Goal: Information Seeking & Learning: Learn about a topic

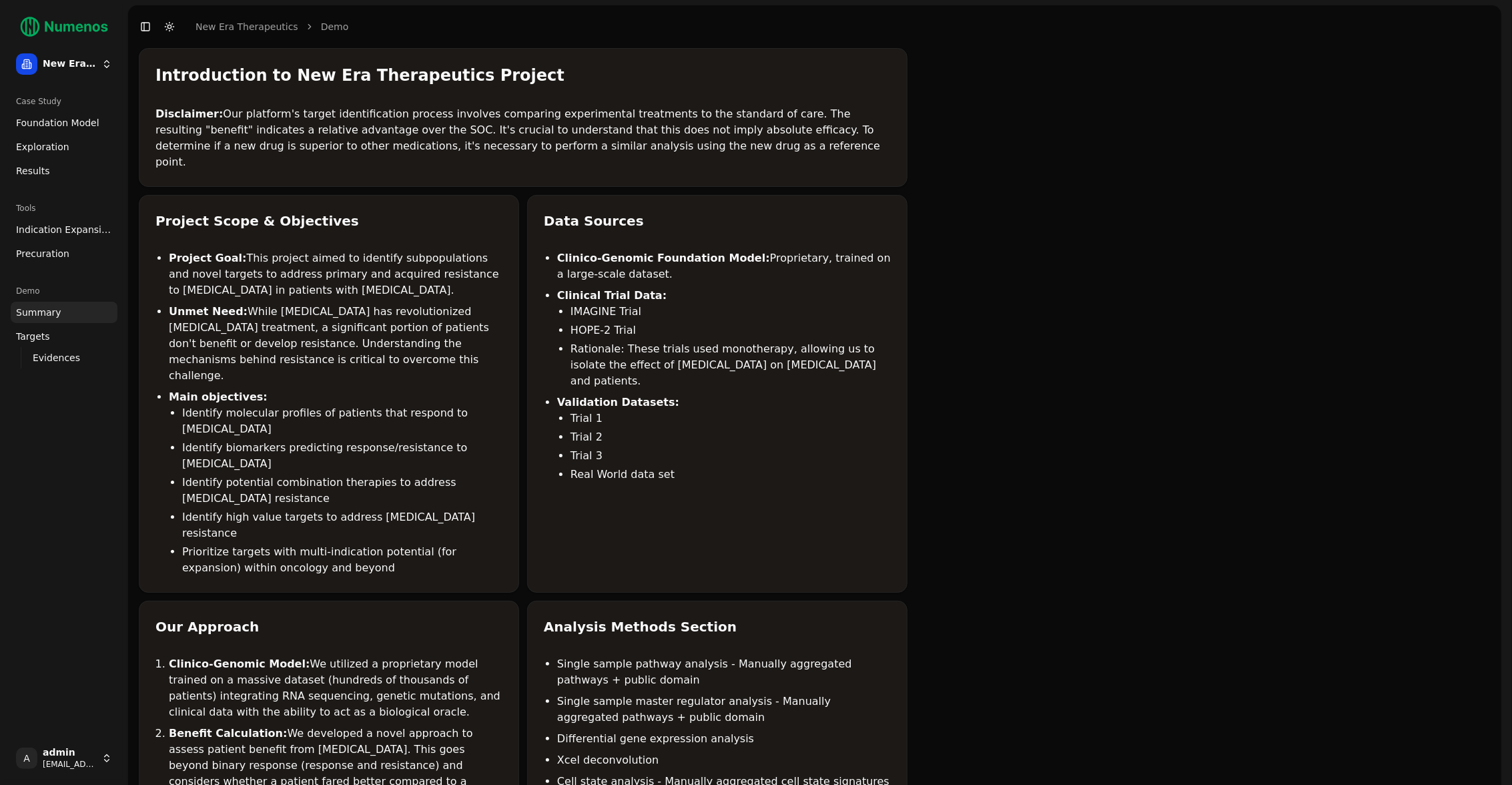
click at [111, 762] on html "New Era Therapeutics Case Study Foundation Model Exploration Results Tools Indi…" at bounding box center [756, 654] width 1512 height 1308
click at [141, 763] on div "Log out" at bounding box center [194, 761] width 143 height 21
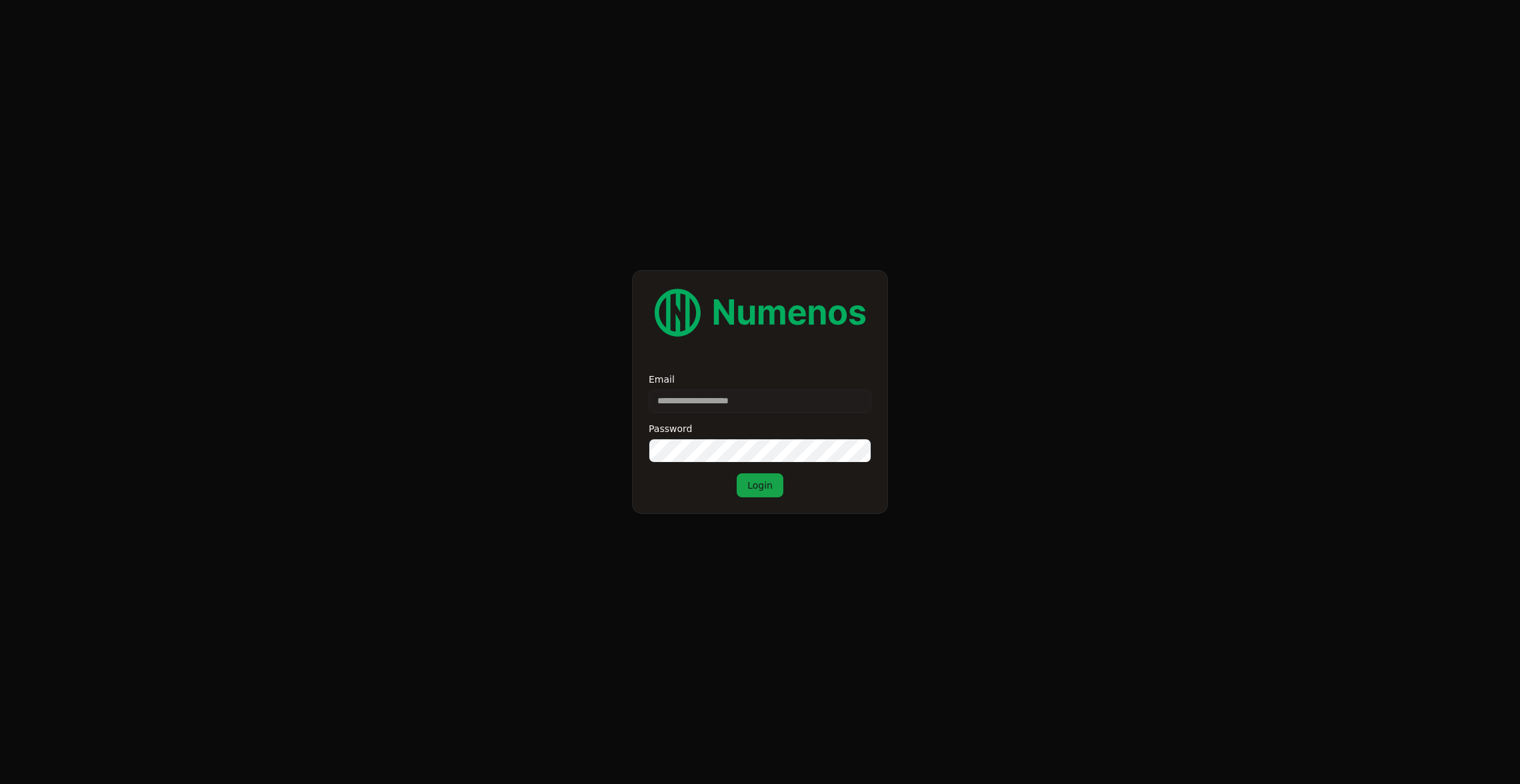
click at [793, 406] on input "Email" at bounding box center [760, 401] width 223 height 24
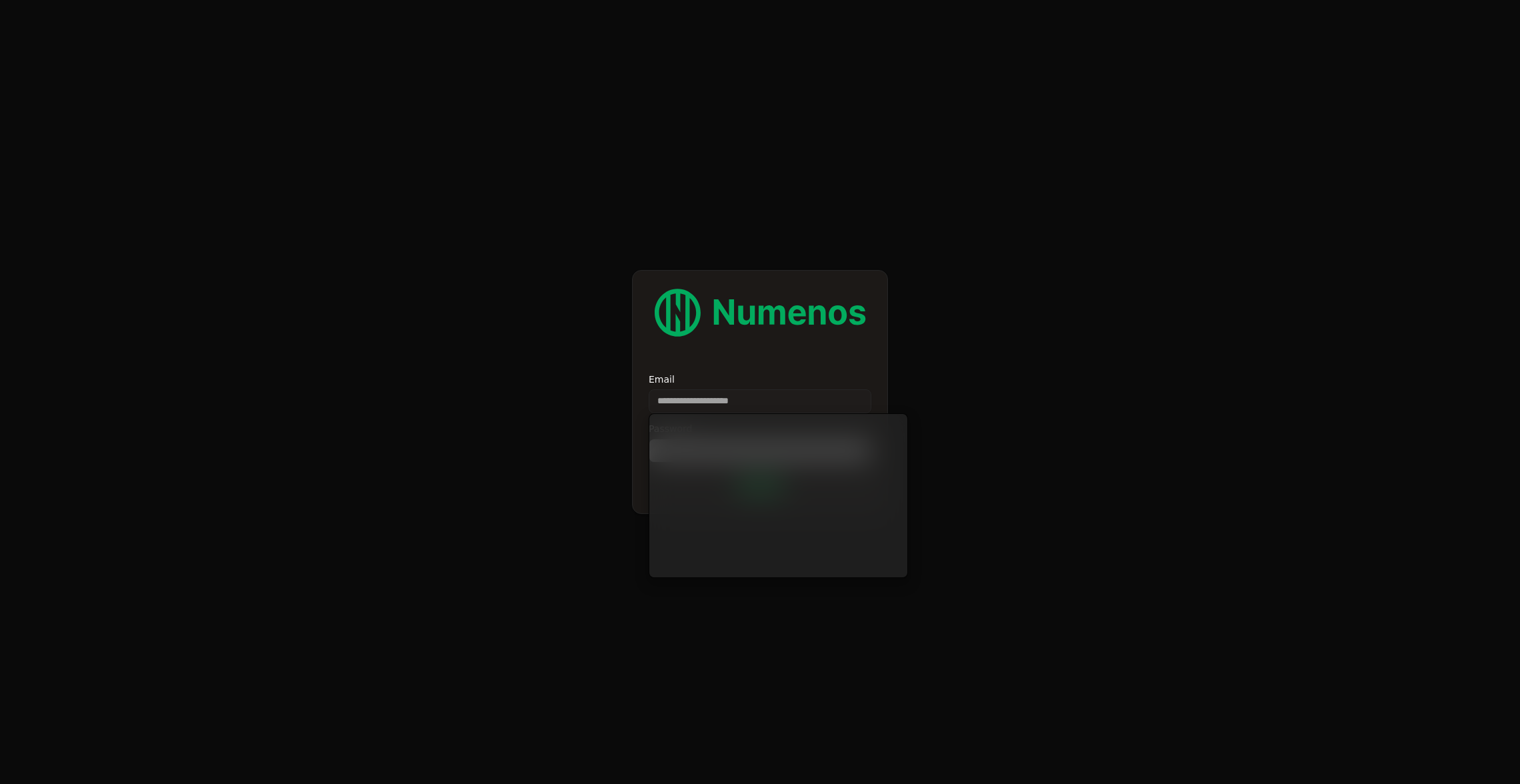
type input "*"
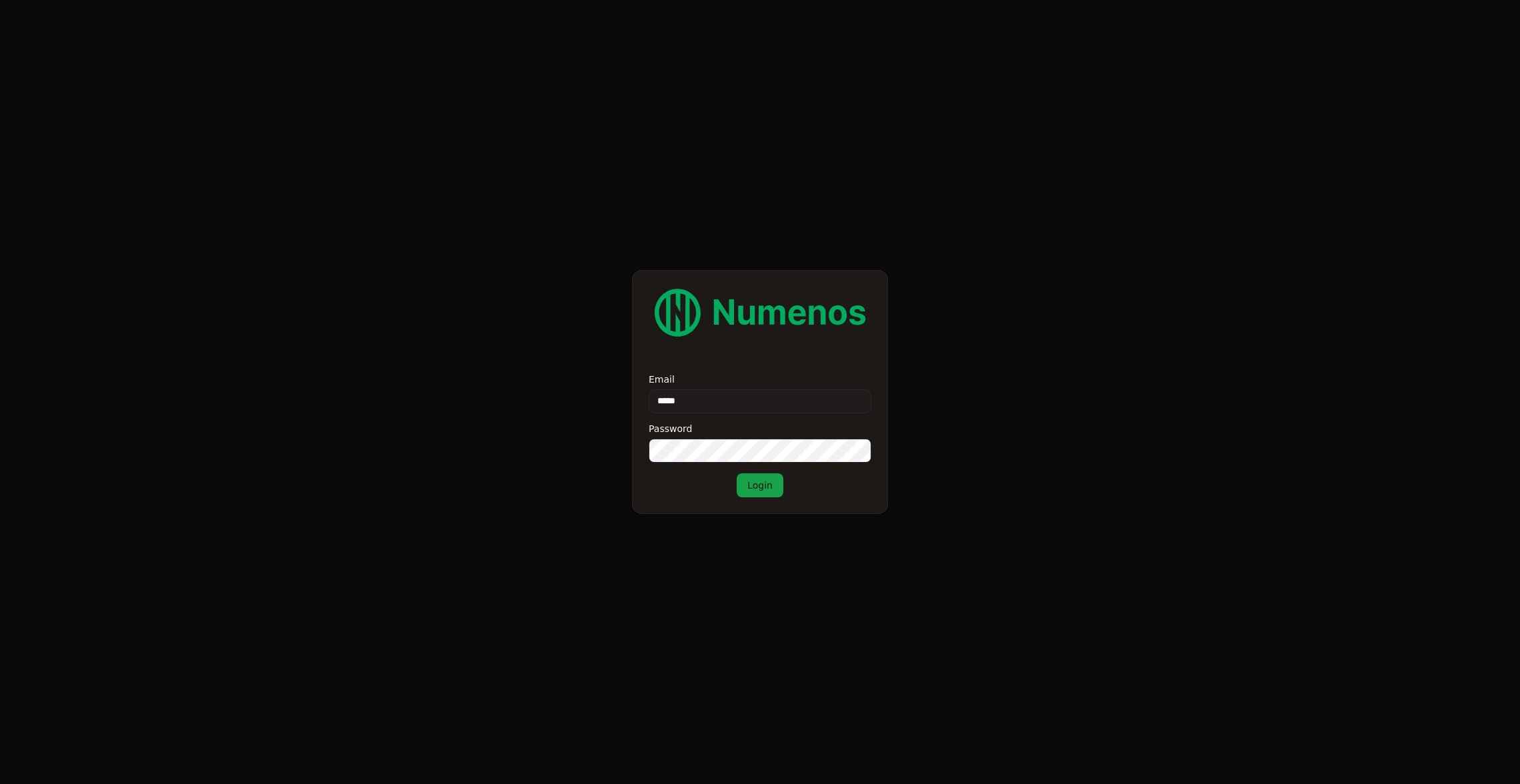
type input "****"
type input "**********"
click at [737, 473] on button "Login" at bounding box center [760, 485] width 47 height 24
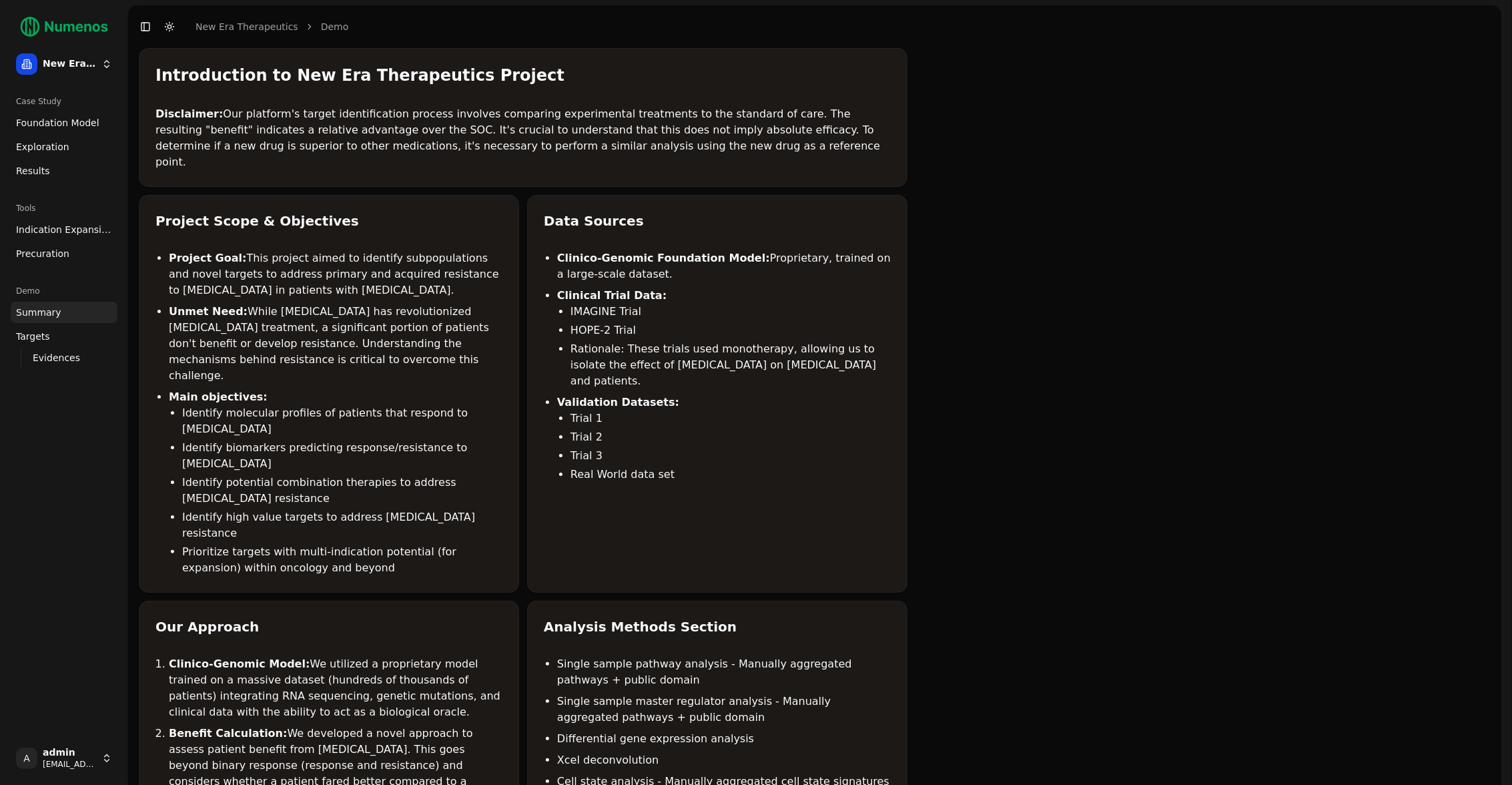
click at [60, 127] on span "Foundation Model" at bounding box center [58, 122] width 84 height 13
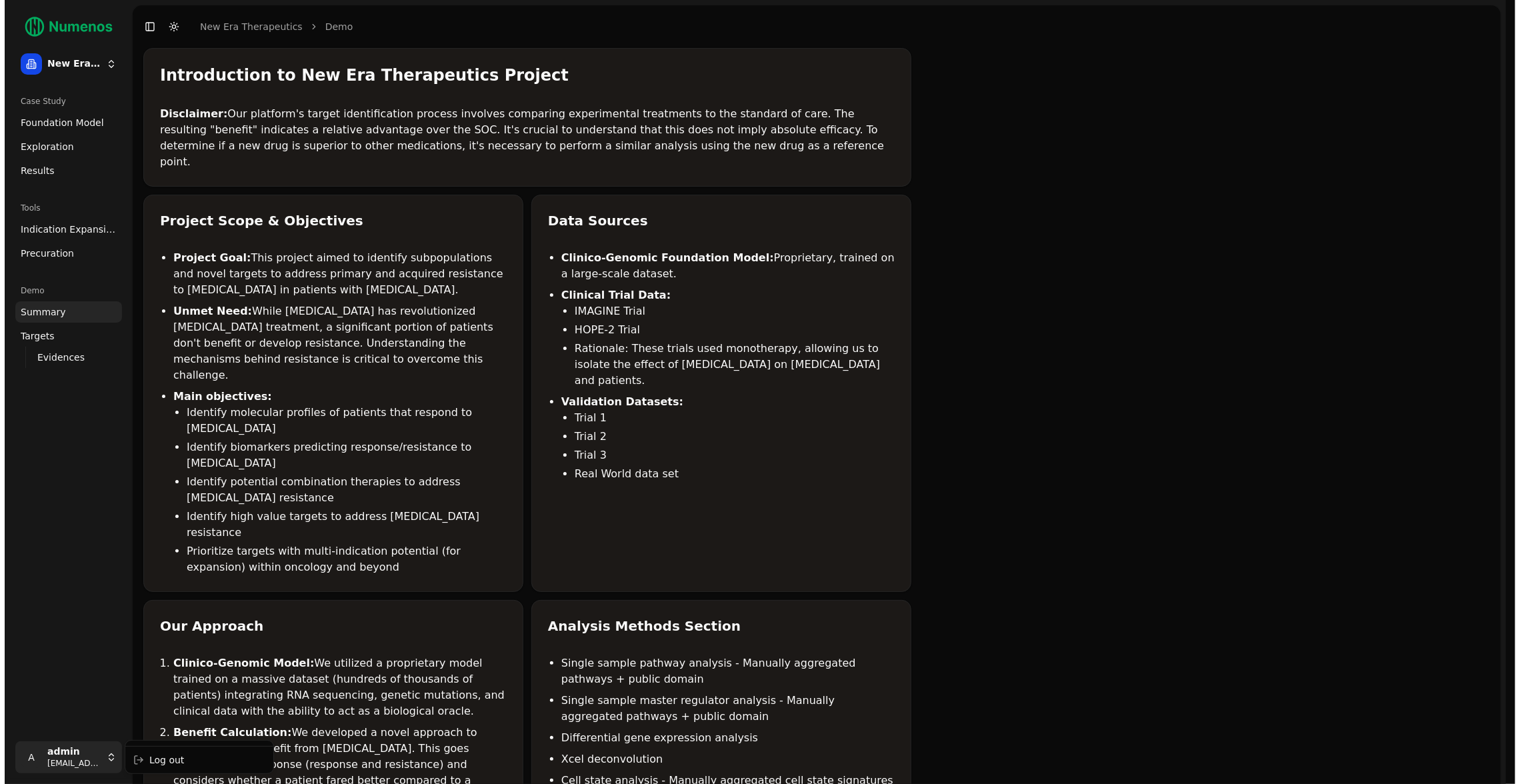
click at [99, 758] on html "New Era Therapeutics Case Study Foundation Model Exploration Results Tools Indi…" at bounding box center [755, 653] width 1511 height 1306
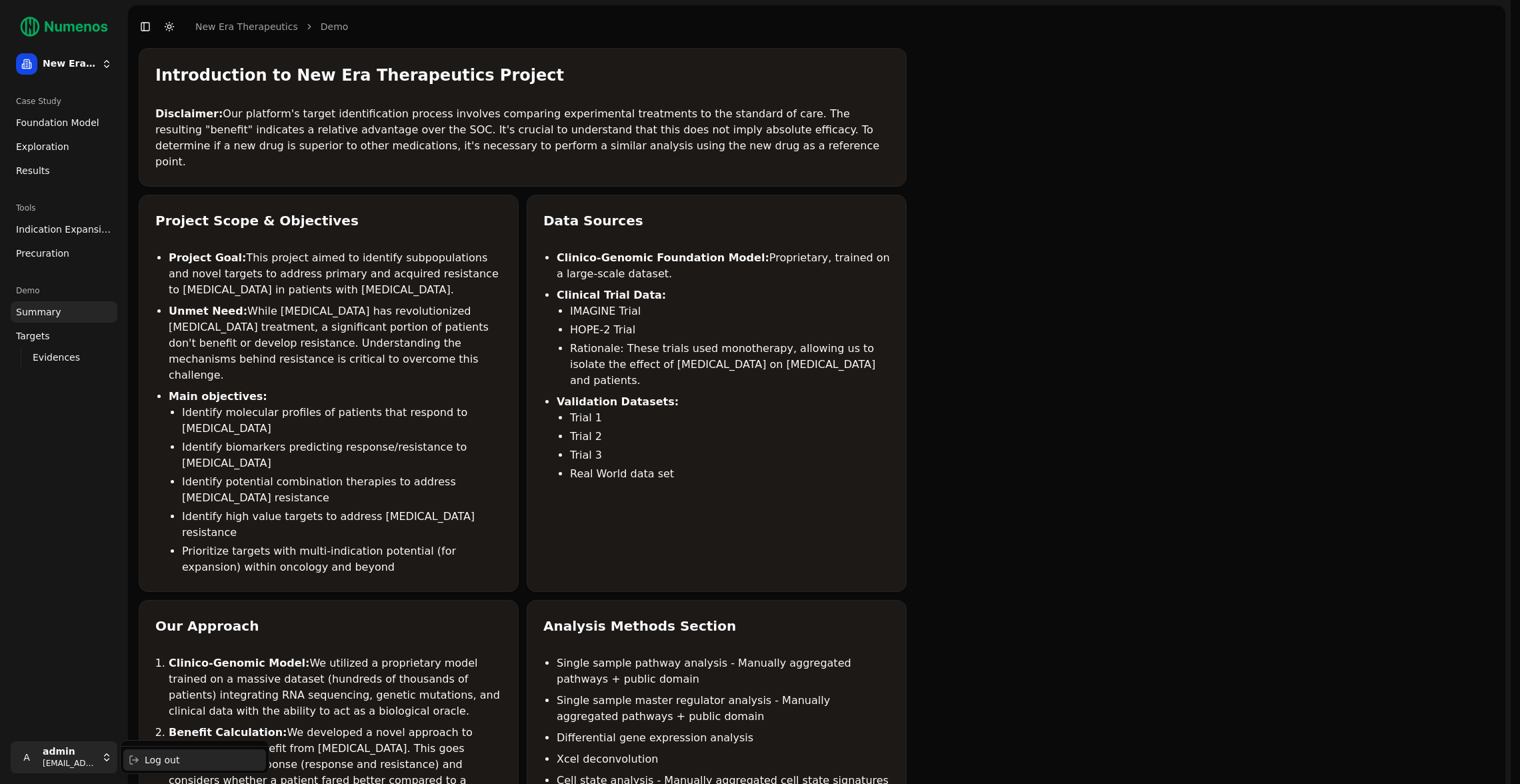
click at [137, 755] on div "Log out" at bounding box center [194, 760] width 143 height 21
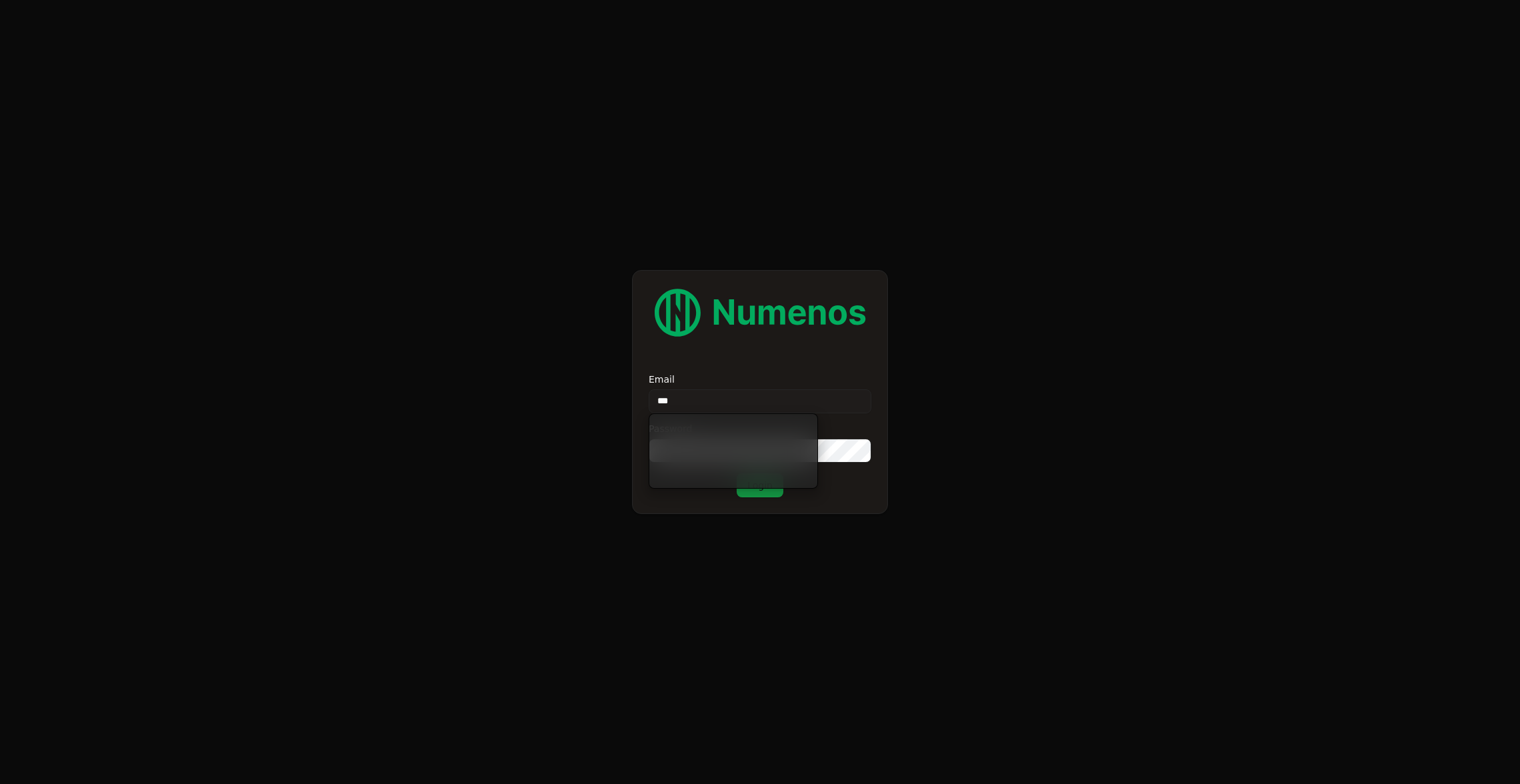
type input "****"
type input "**********"
click at [737, 473] on button "Login" at bounding box center [760, 485] width 47 height 24
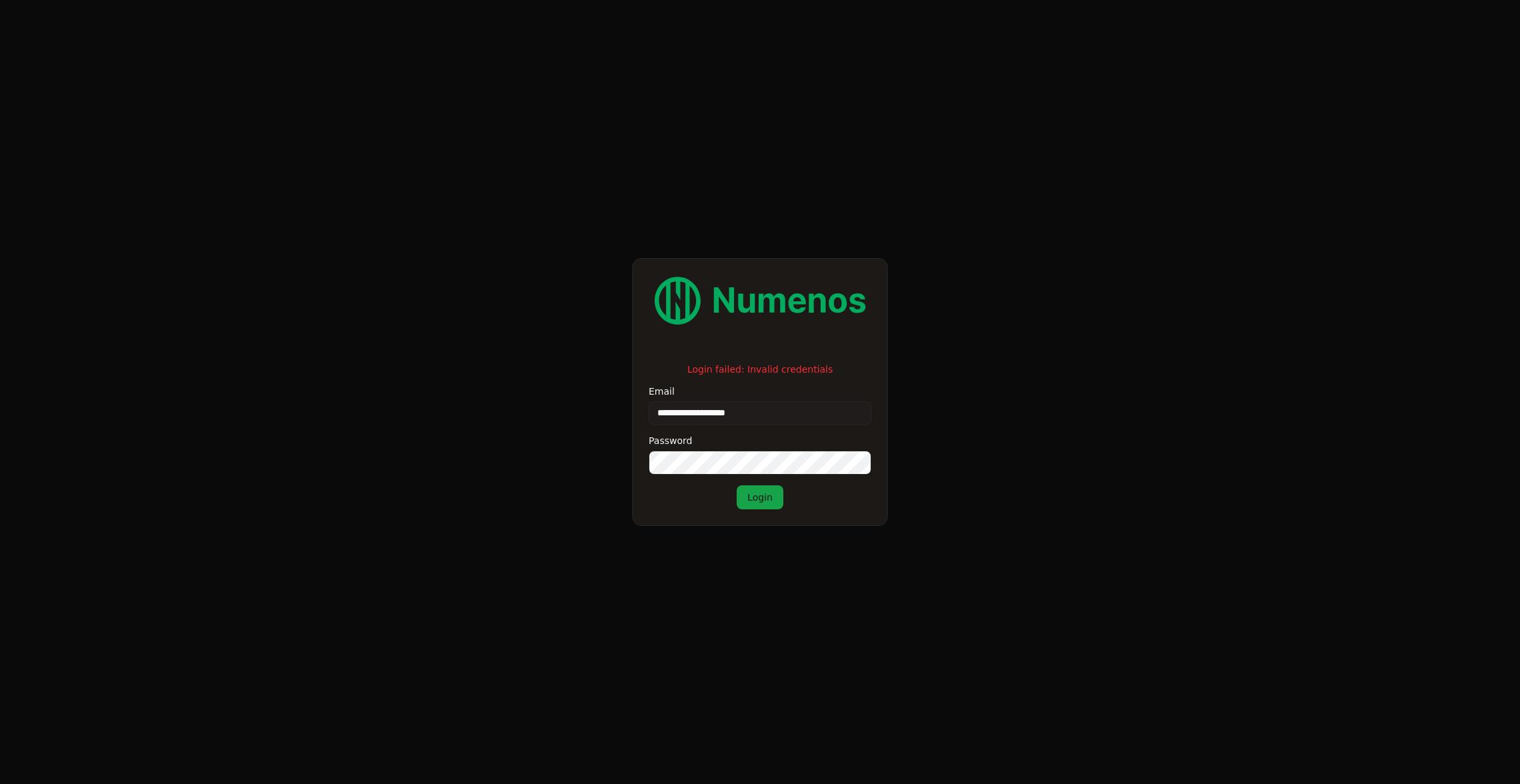
click at [767, 505] on button "Login" at bounding box center [760, 497] width 47 height 24
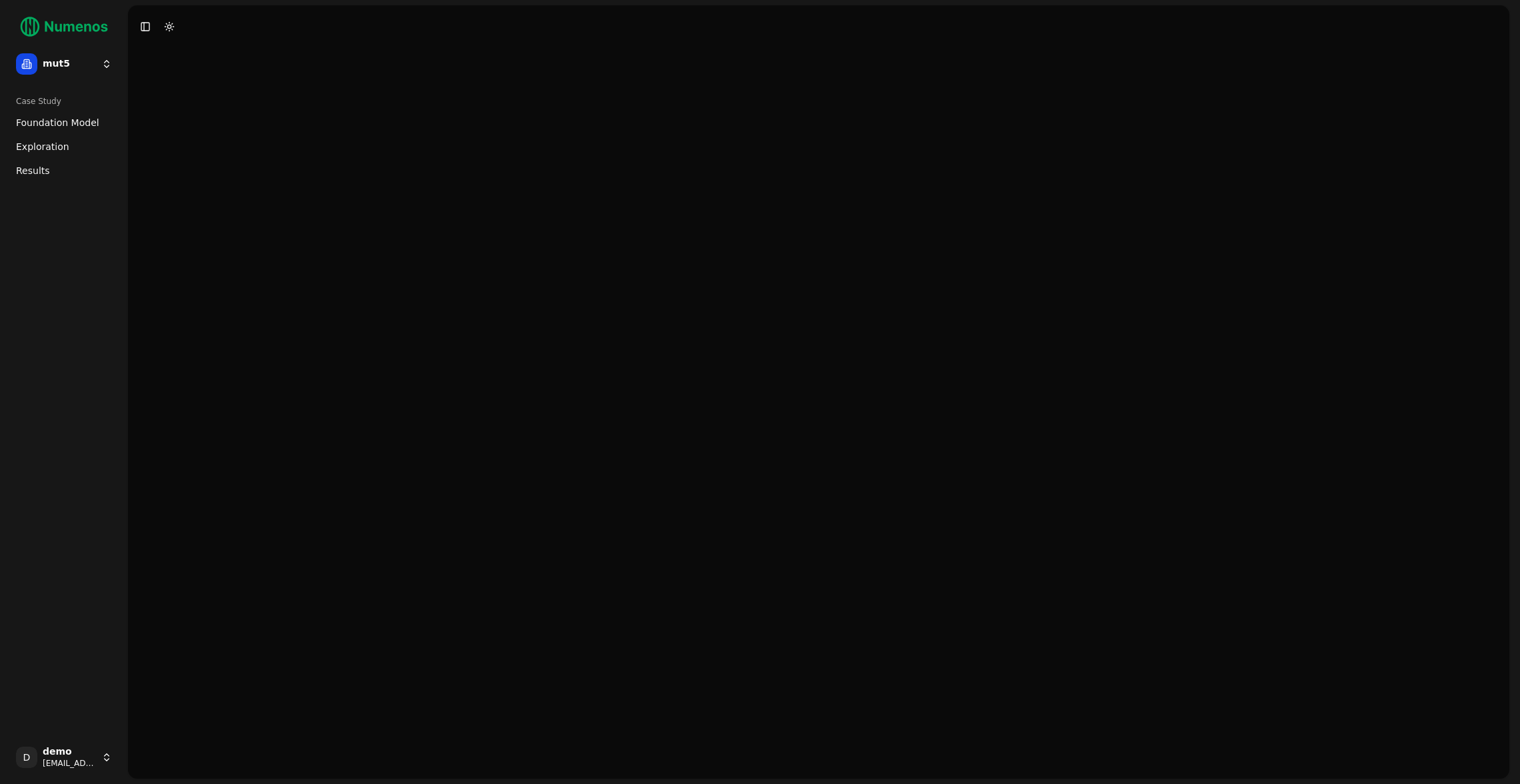
click at [92, 117] on span "Foundation Model" at bounding box center [58, 122] width 84 height 13
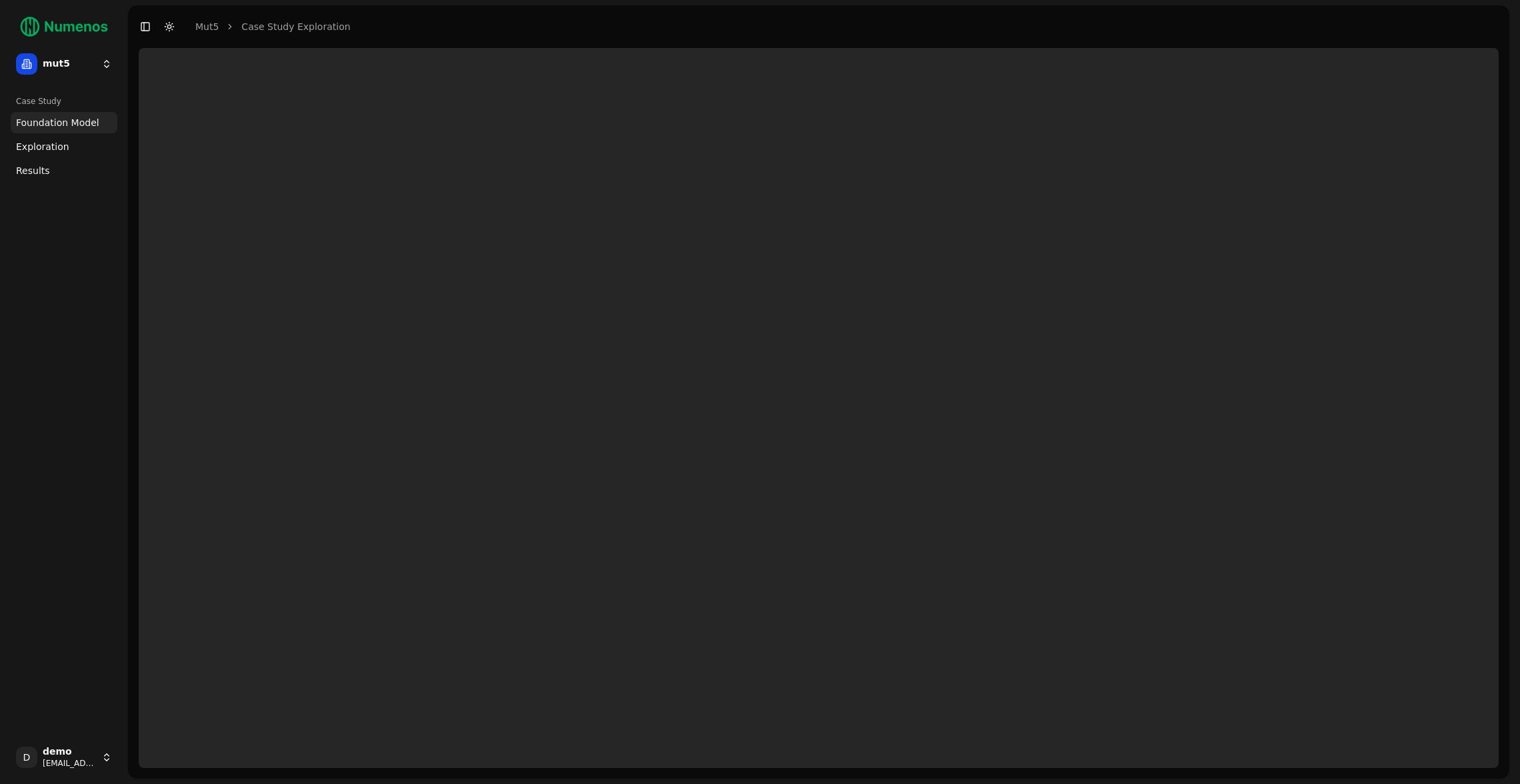
click at [92, 220] on div "Case Study Foundation Model Exploration Results" at bounding box center [64, 410] width 118 height 651
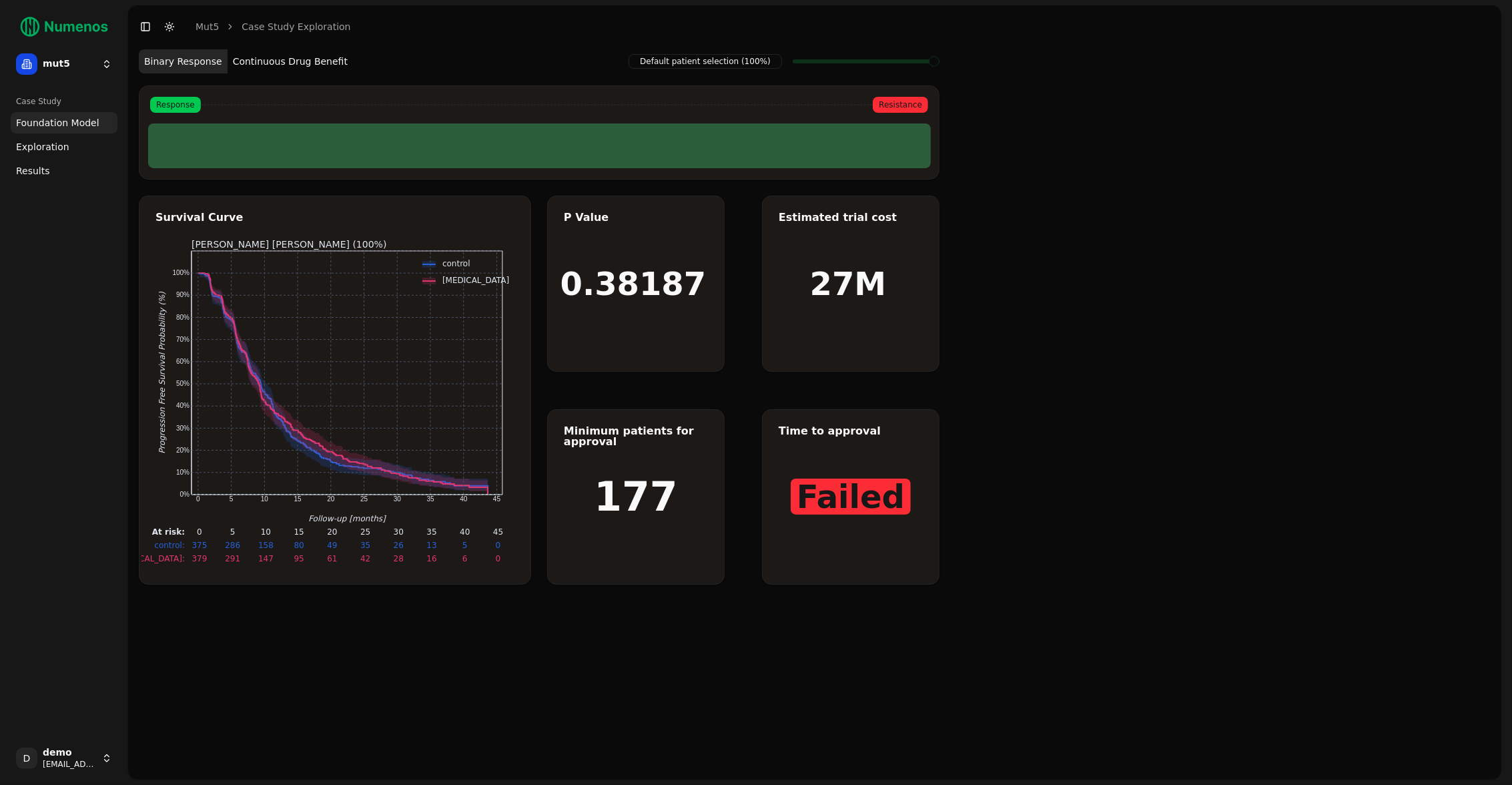
click at [80, 149] on link "Exploration" at bounding box center [64, 146] width 107 height 21
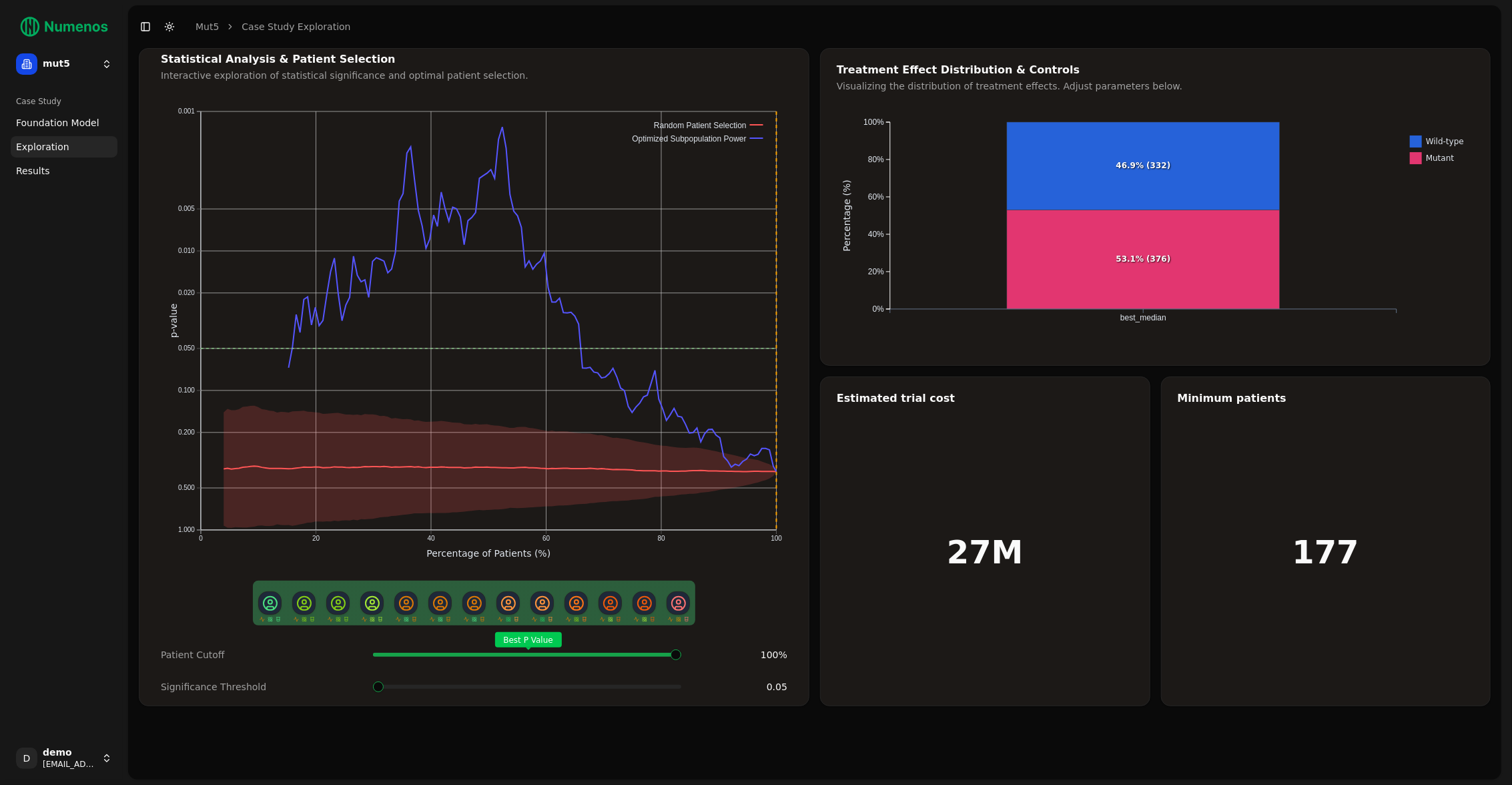
click at [1175, 77] on div "Treatment Effect Distribution & Controls Visualizing the distribution of treatm…" at bounding box center [1154, 78] width 669 height 28
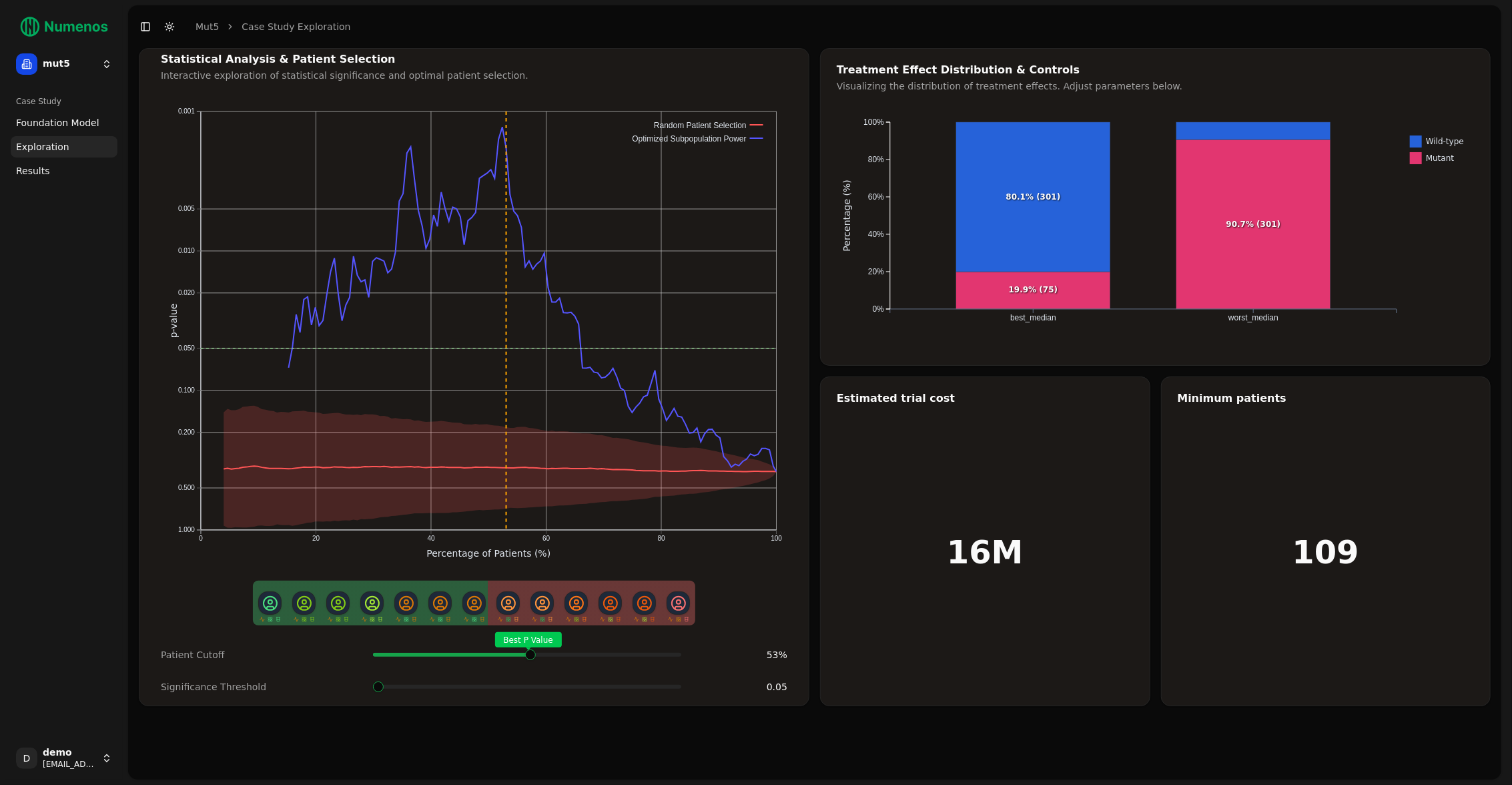
click at [678, 657] on span at bounding box center [679, 654] width 2 height 6
click at [529, 658] on div "Best P Value" at bounding box center [527, 655] width 308 height 27
click at [528, 660] on div "Best P Value" at bounding box center [527, 655] width 308 height 27
